Goal: Transaction & Acquisition: Purchase product/service

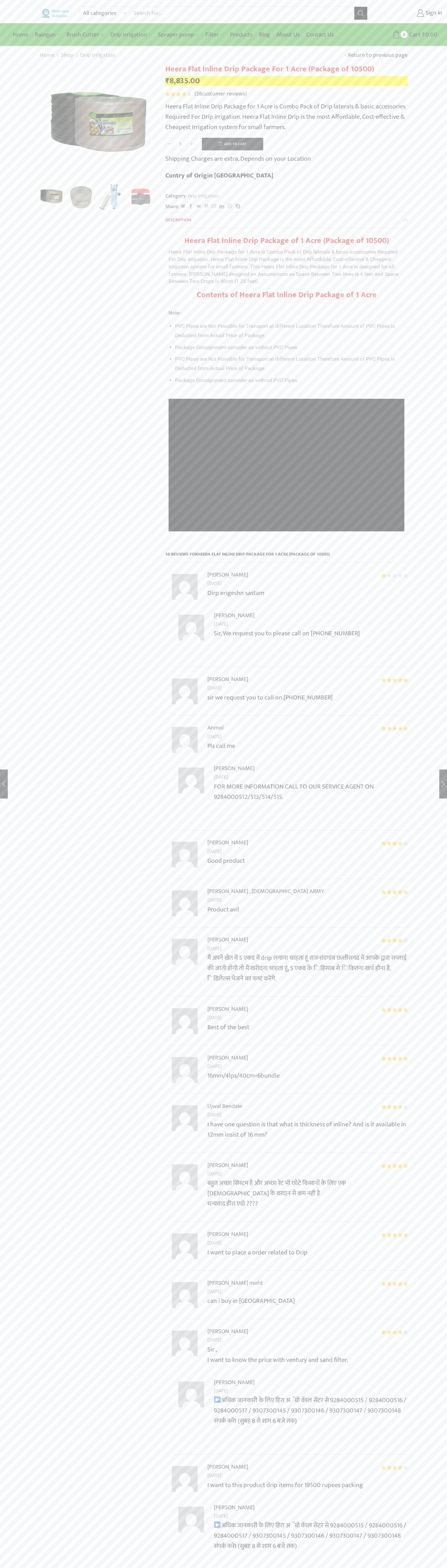
click at [232, 144] on button "Add to cart" at bounding box center [232, 144] width 62 height 13
click at [404, 35] on span "Cart" at bounding box center [403, 35] width 13 height 9
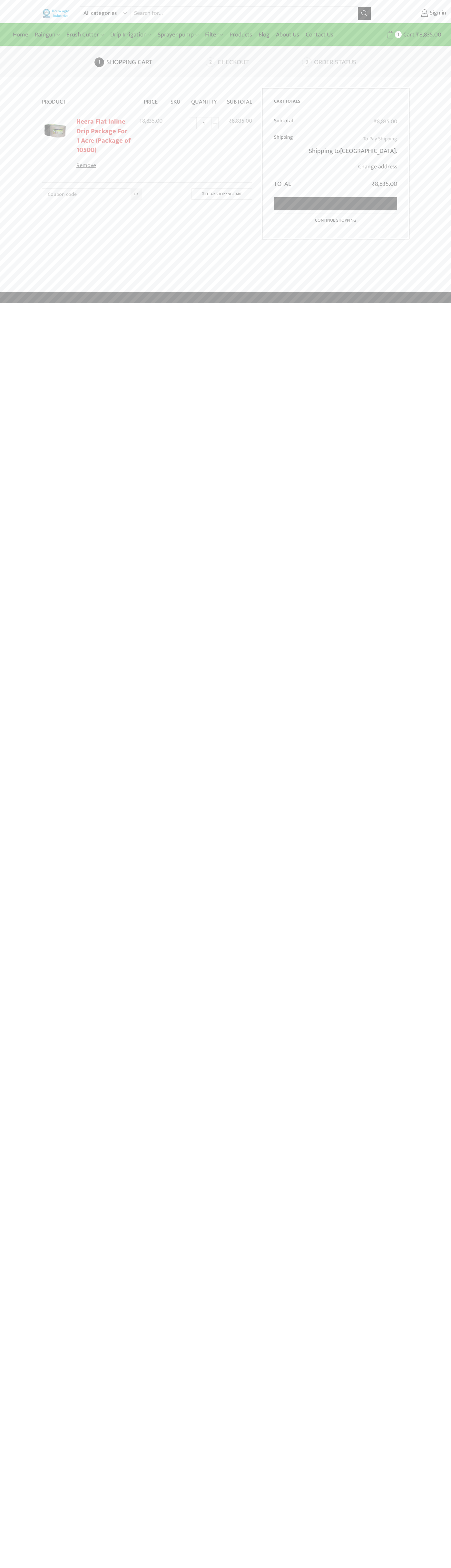
click at [335, 204] on link "Proceed to checkout" at bounding box center [335, 204] width 123 height 13
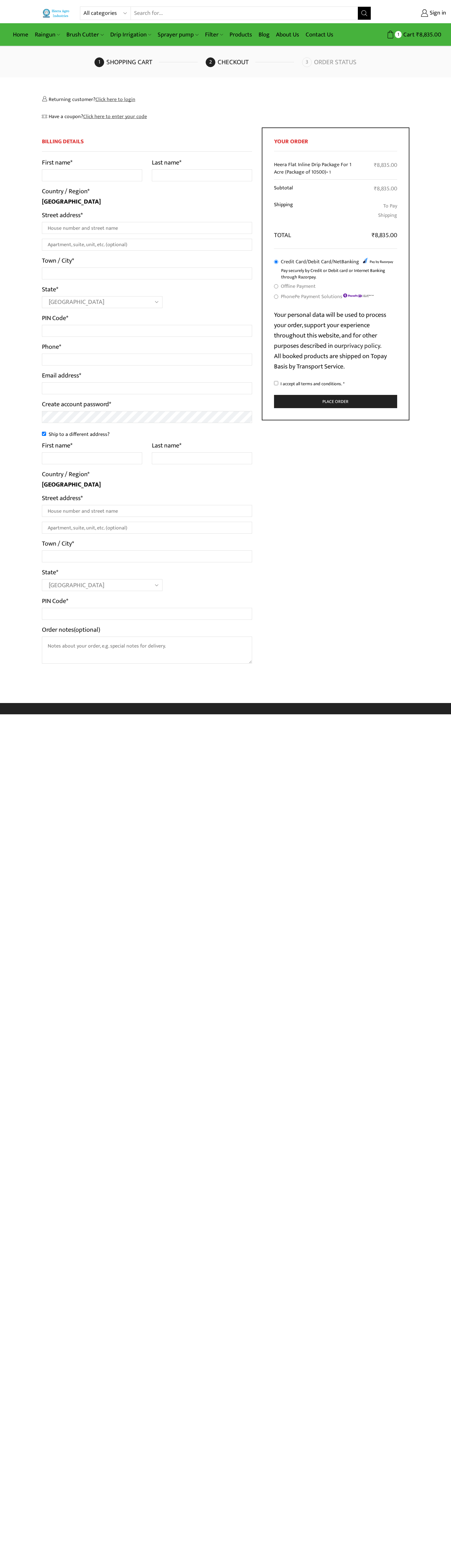
select select "MH"
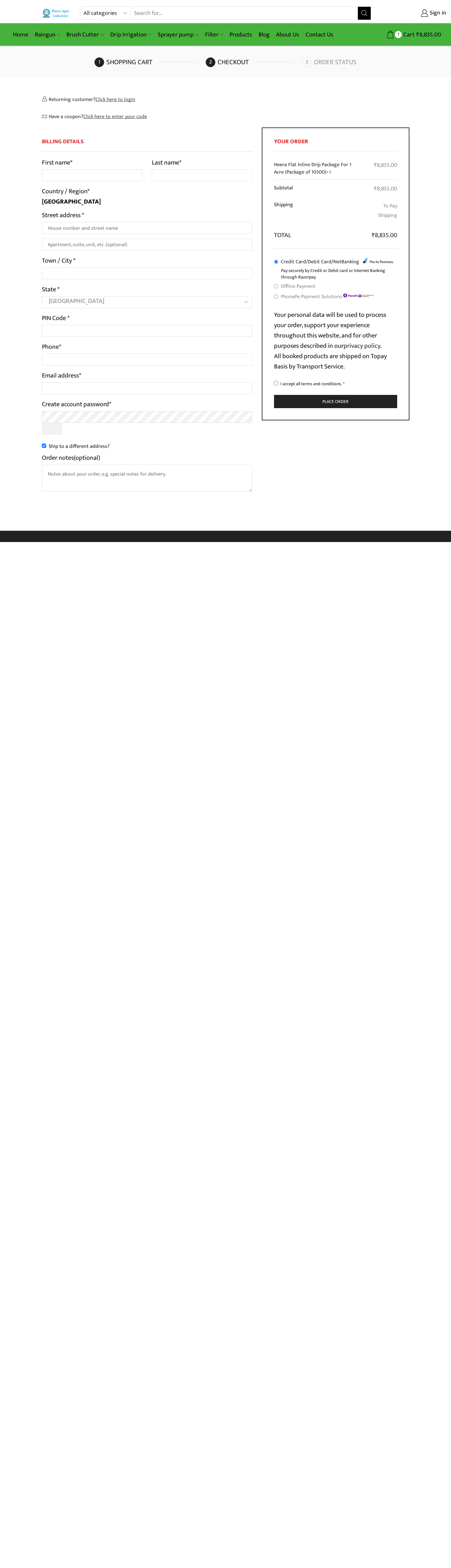
select select "MH"
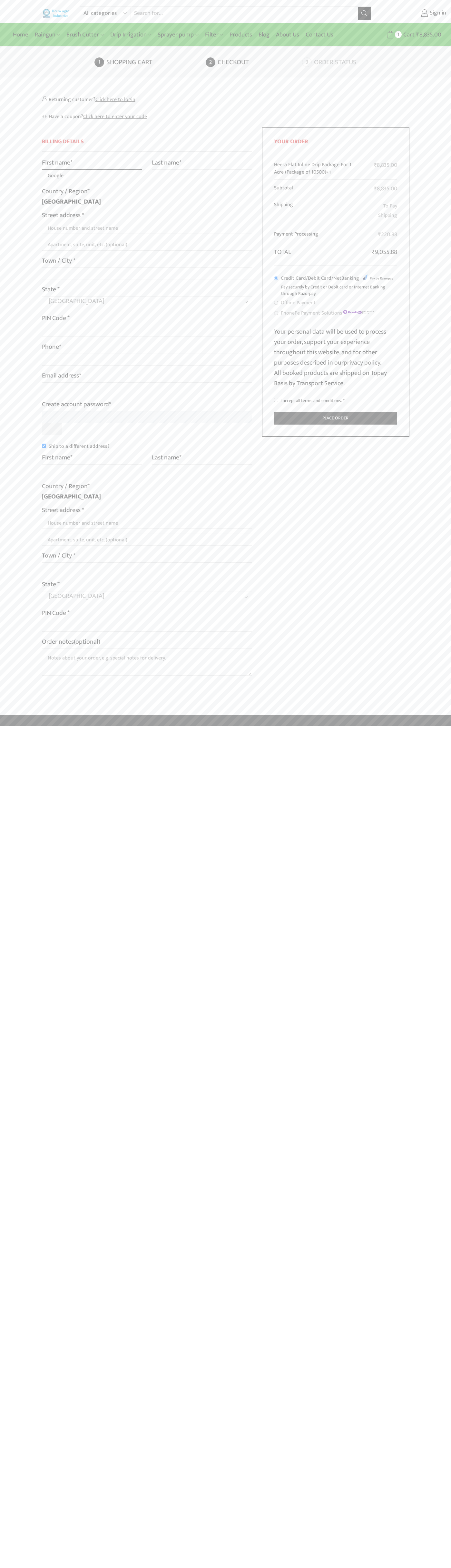
type input "Google"
type input "Storebot"
type input "1600 Amphitheatre Parkway"
type input "First floor"
type input "mountain view"
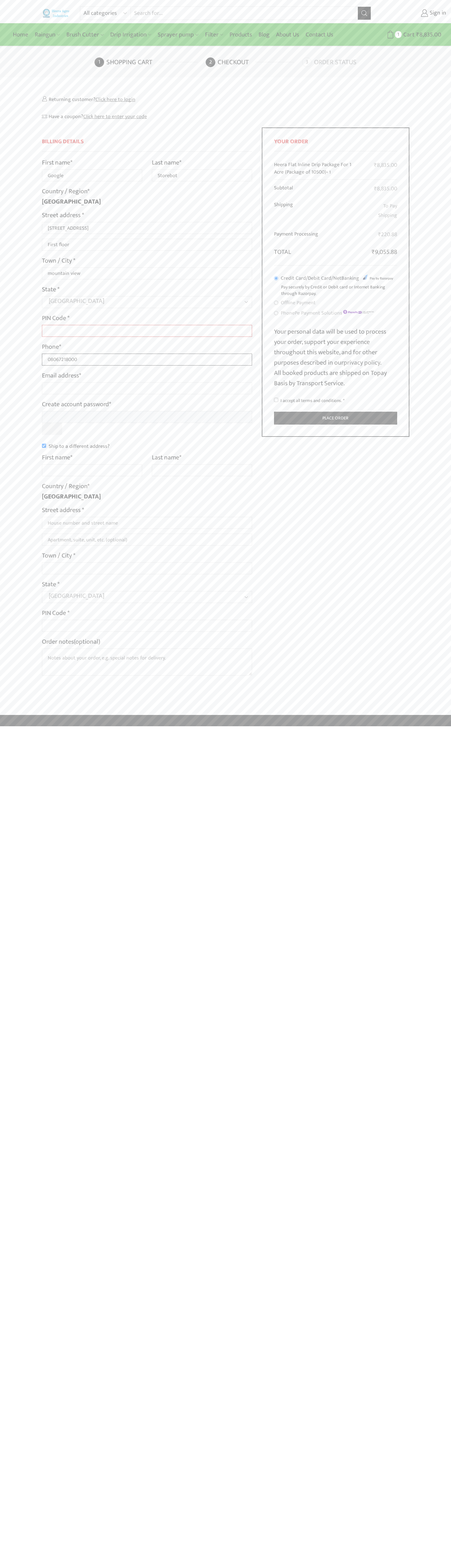
type input "08067218000"
type input "johnsmith001@storebotmail.joonix.net"
type input "Google"
type input "Storebot"
type input "1600 Amphitheatre Parkway"
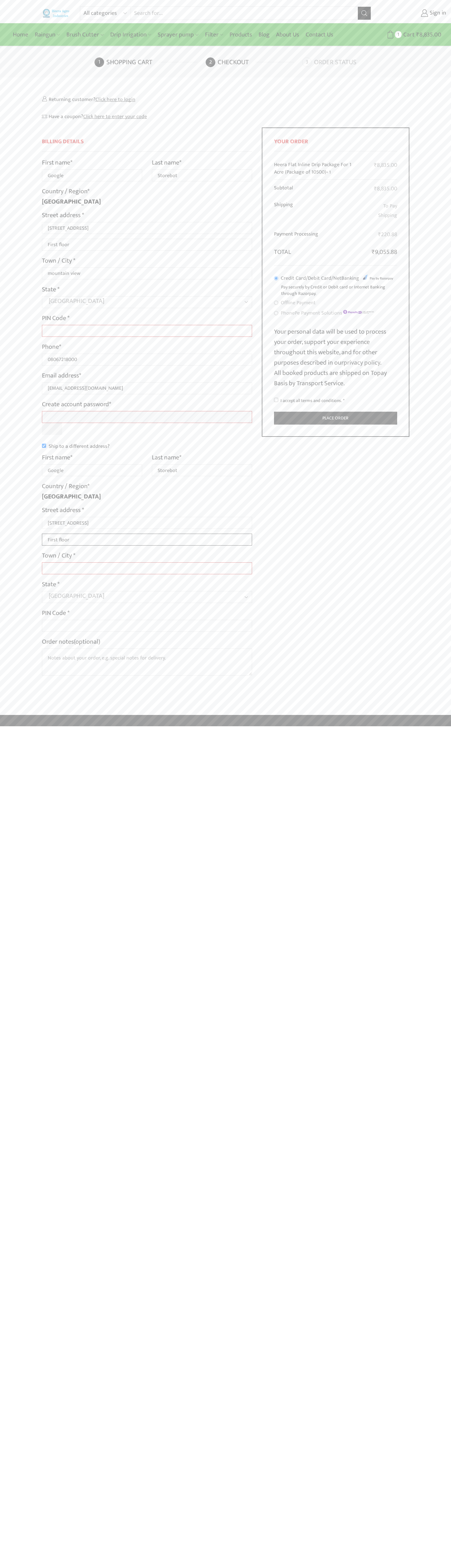
type input "First floor"
type input "mountain view"
click at [276, 399] on input "I accept all terms and conditions. *" at bounding box center [276, 400] width 4 height 4
checkbox input "true"
click at [72, 642] on label "Order notes (optional)" at bounding box center [71, 642] width 59 height 10
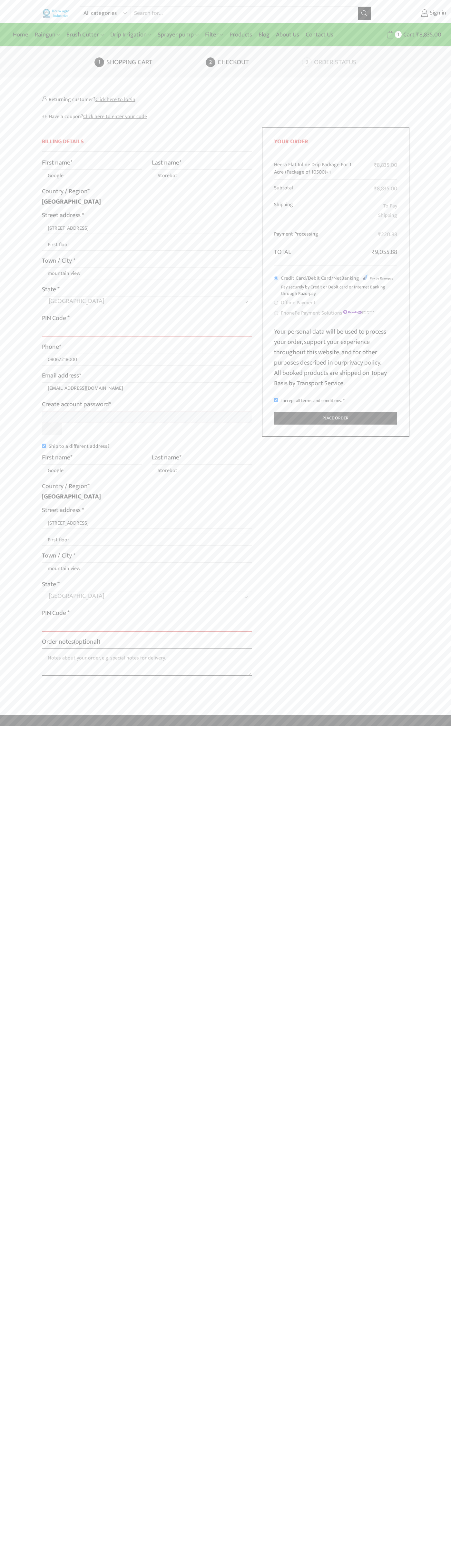
click at [72, 648] on textarea "Order notes (optional)" at bounding box center [147, 662] width 210 height 27
type input "Google"
type input "Storebot"
type input "1600 Amphitheatre Parkway"
type input "First floor"
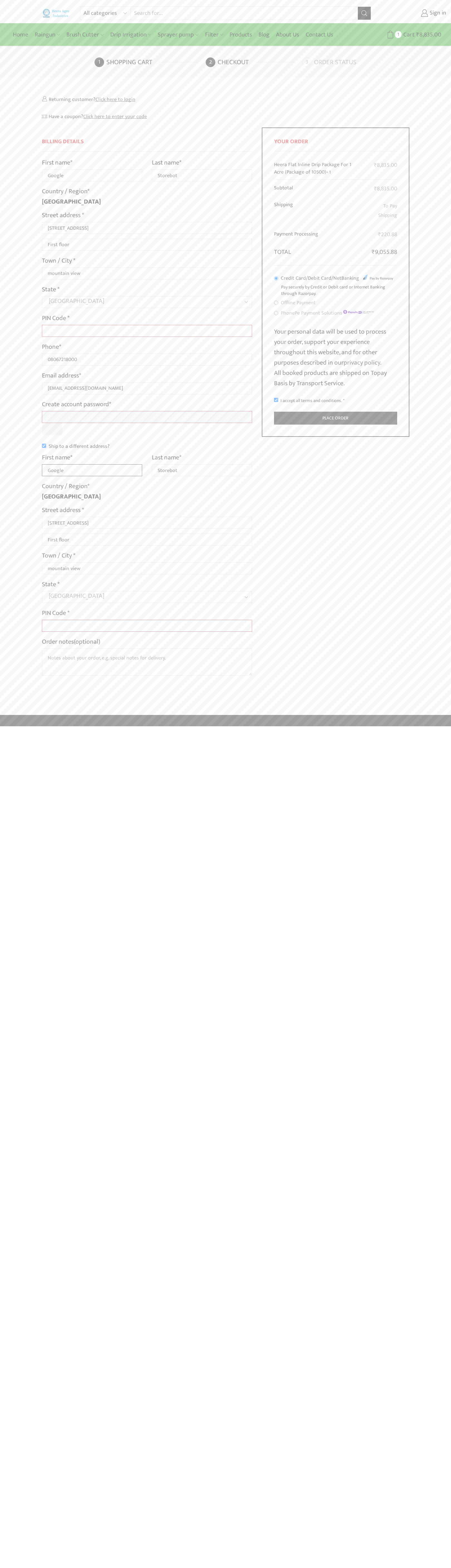
type input "Google"
type input "Storebot"
type input "1600 Amphitheatre Parkway"
type input "First floor"
click at [72, 642] on label "Order notes (optional)" at bounding box center [71, 642] width 59 height 10
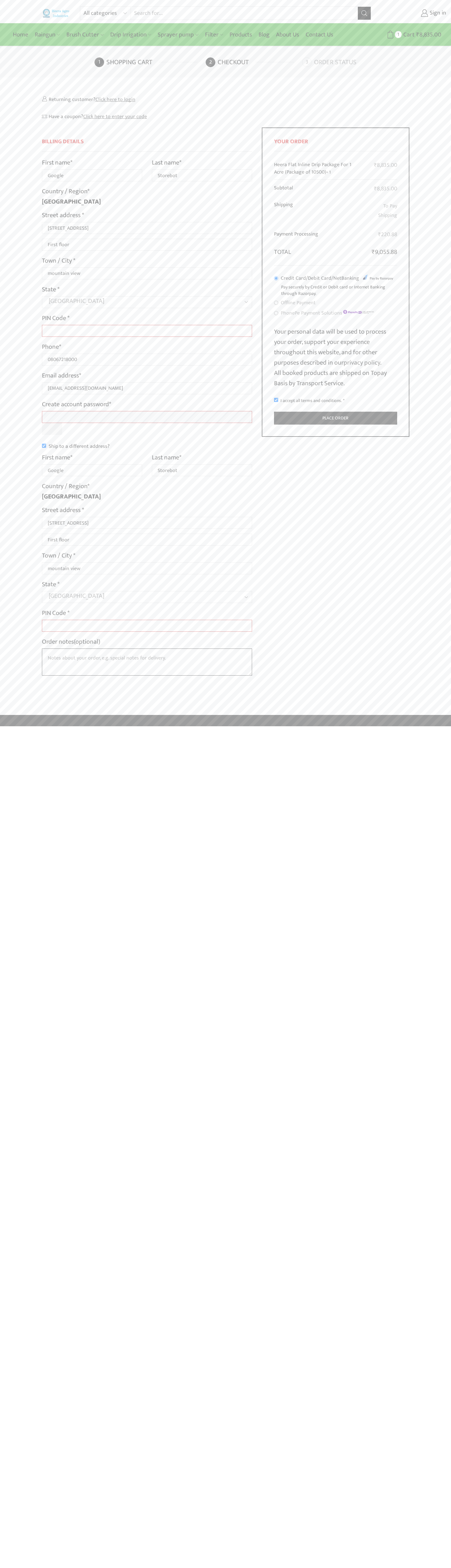
click at [72, 648] on textarea "Order notes (optional)" at bounding box center [147, 662] width 210 height 27
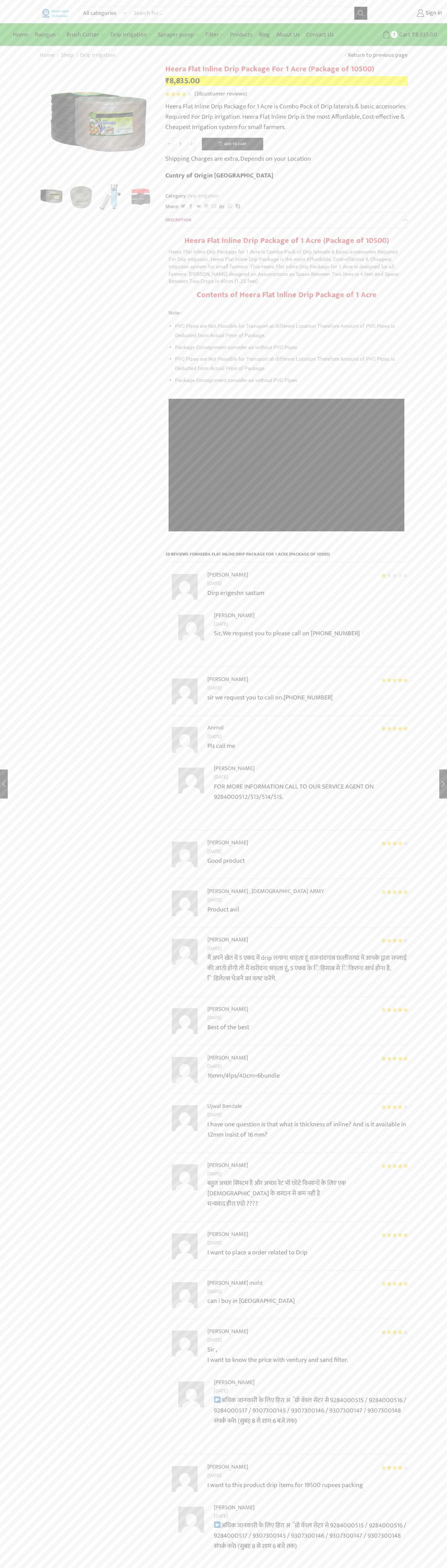
click at [179, 94] on span "38" at bounding box center [179, 94] width 27 height 4
